Goal: Navigation & Orientation: Go to known website

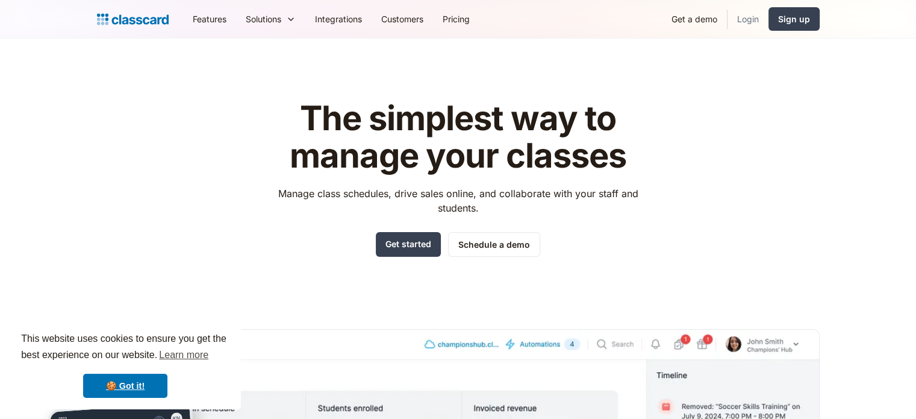
click at [749, 22] on link "Login" at bounding box center [748, 18] width 41 height 27
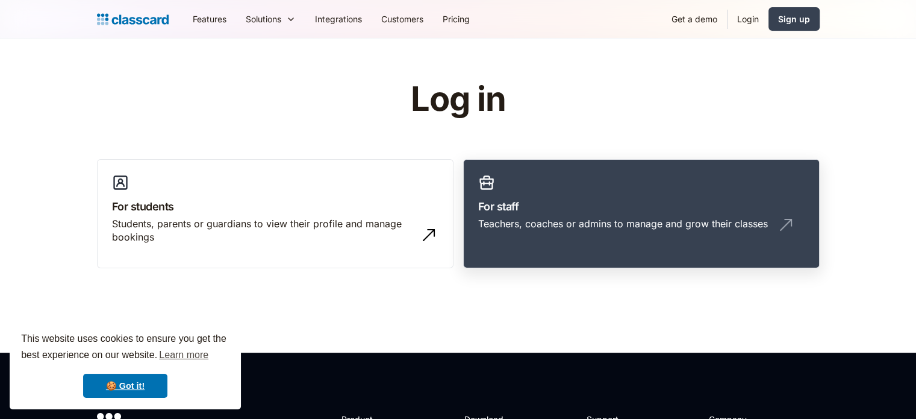
click at [545, 213] on h3 "For staff" at bounding box center [641, 206] width 326 height 16
